Goal: Task Accomplishment & Management: Use online tool/utility

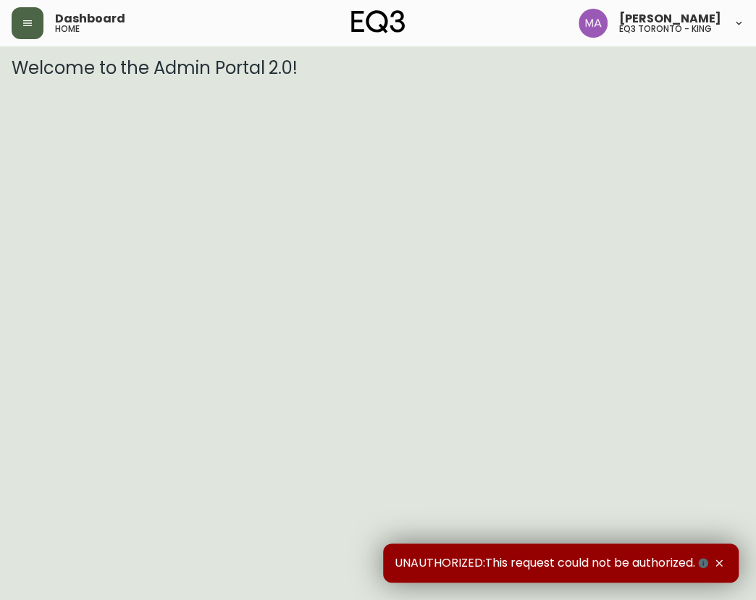
click at [16, 28] on button "button" at bounding box center [28, 23] width 32 height 32
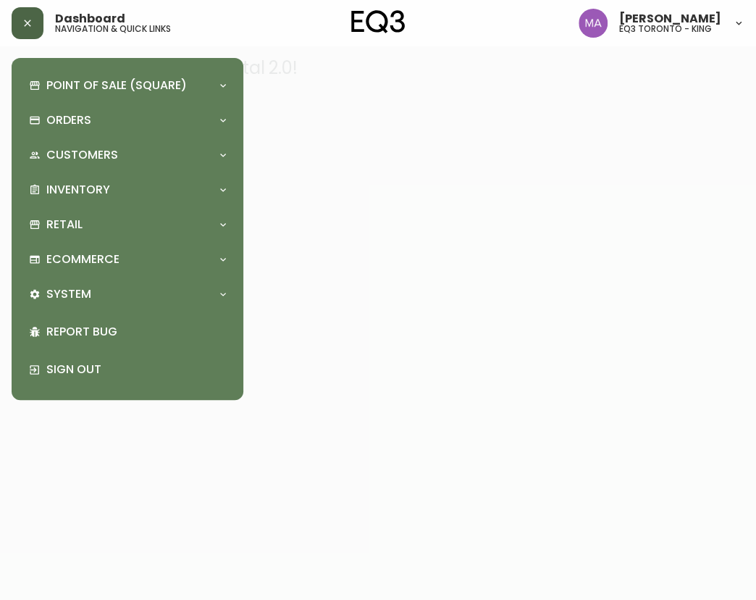
click at [22, 28] on icon "button" at bounding box center [28, 23] width 12 height 12
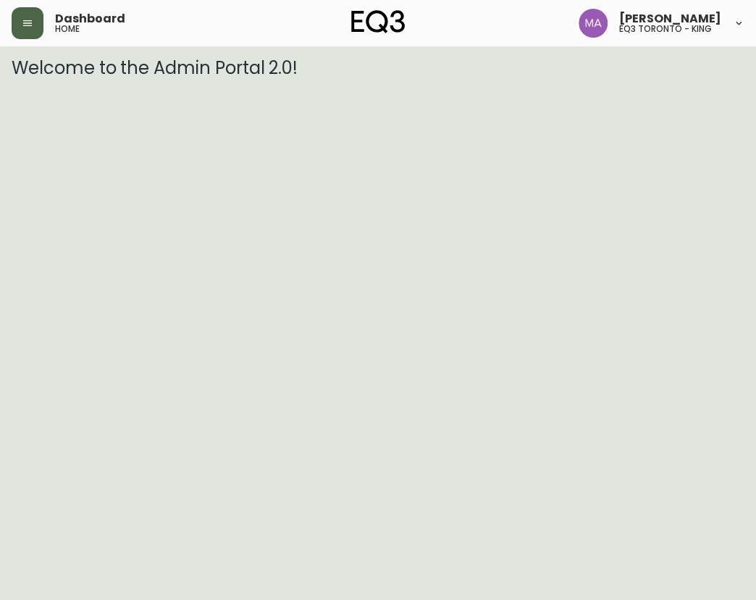
click at [23, 37] on button "button" at bounding box center [28, 23] width 32 height 32
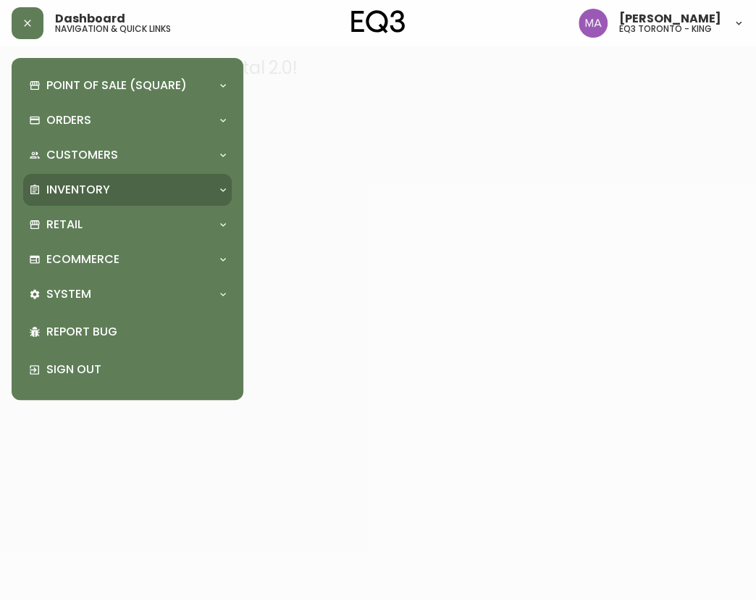
click at [97, 182] on p "Inventory" at bounding box center [78, 190] width 64 height 16
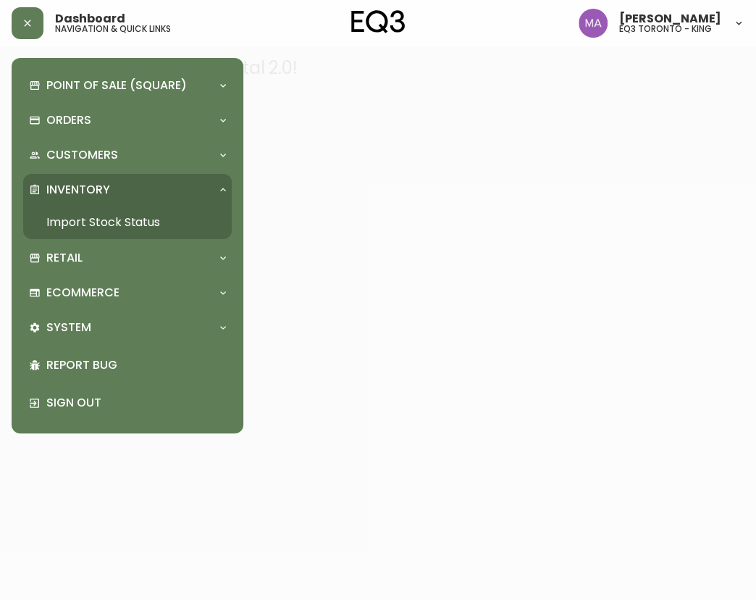
click at [131, 215] on link "Import Stock Status" at bounding box center [127, 222] width 209 height 33
